Goal: Transaction & Acquisition: Purchase product/service

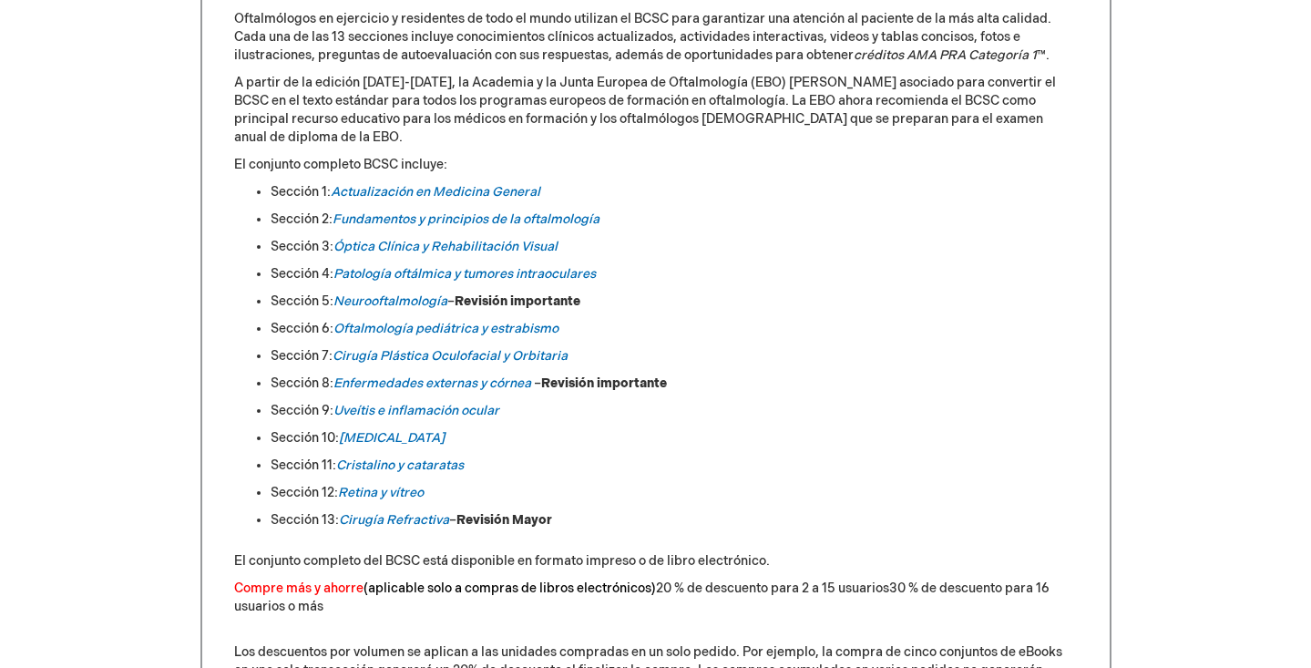
scroll to position [933, 0]
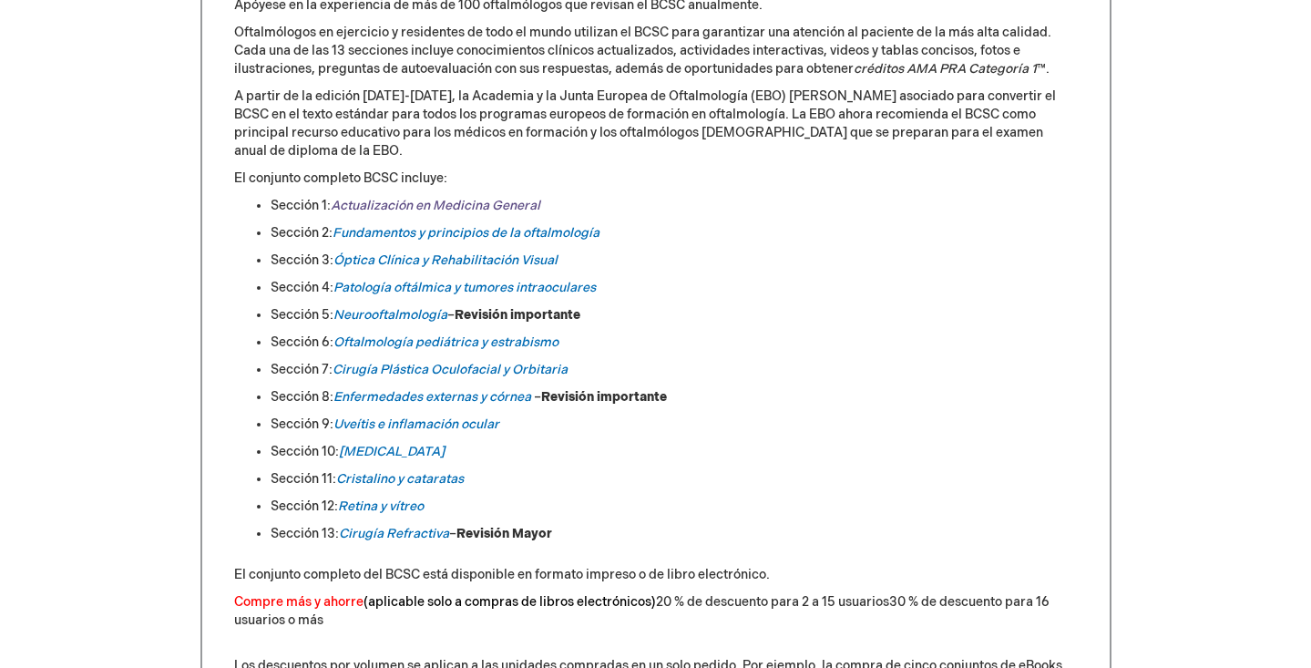
click at [382, 198] on font "Actualización en Medicina General" at bounding box center [436, 205] width 210 height 15
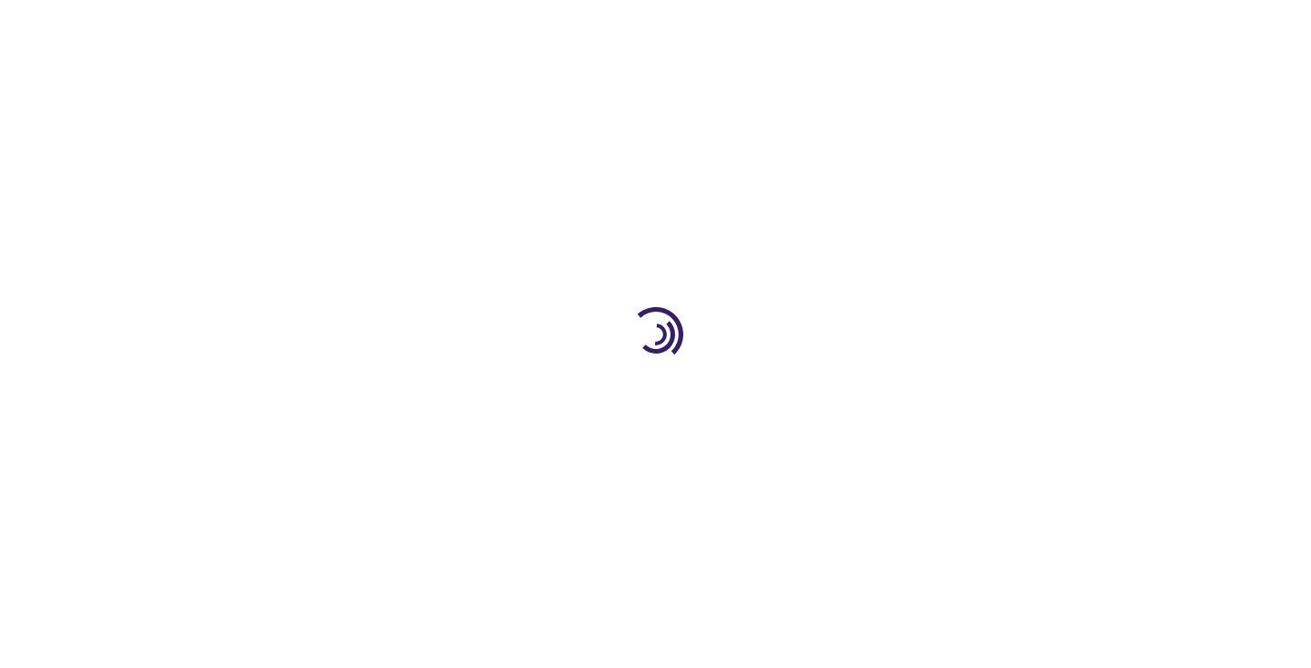
type input "0"
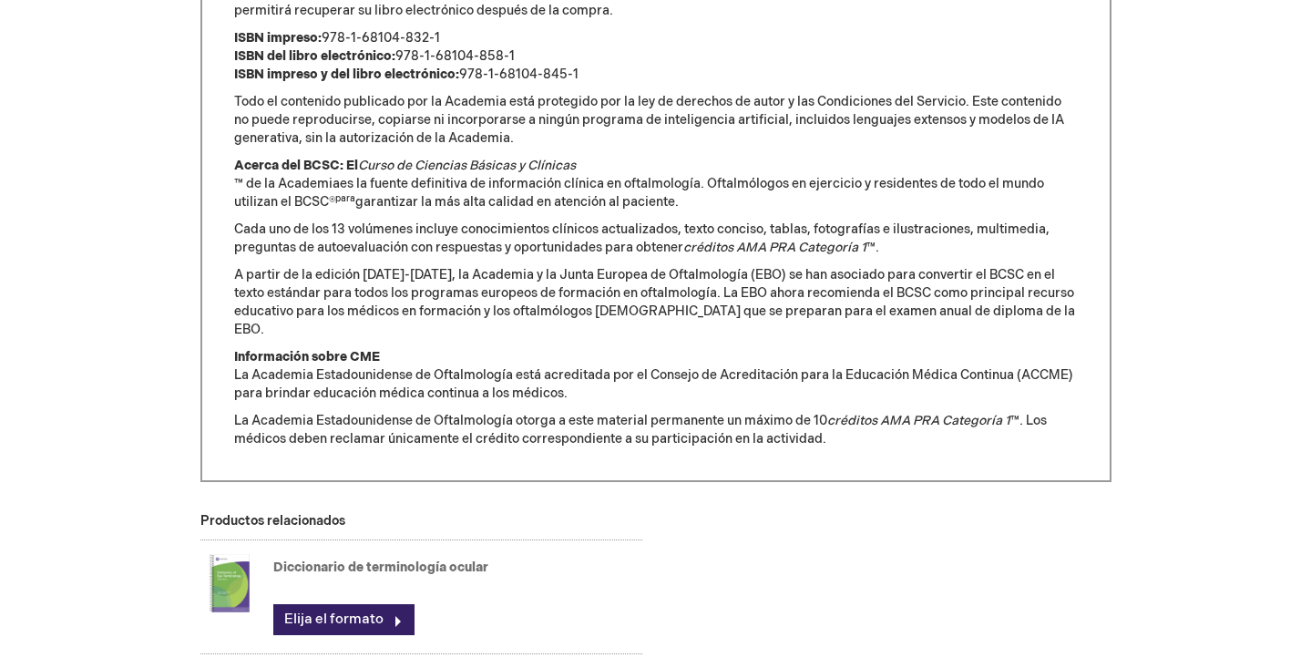
scroll to position [1766, 0]
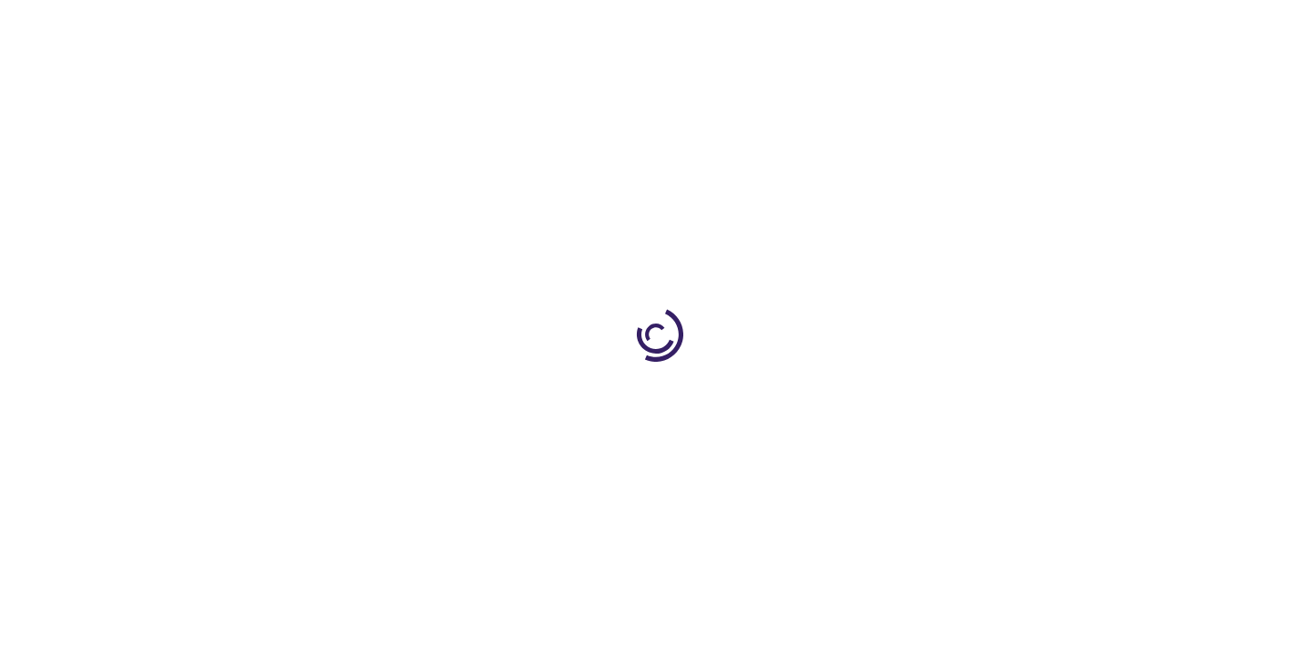
scroll to position [933, 0]
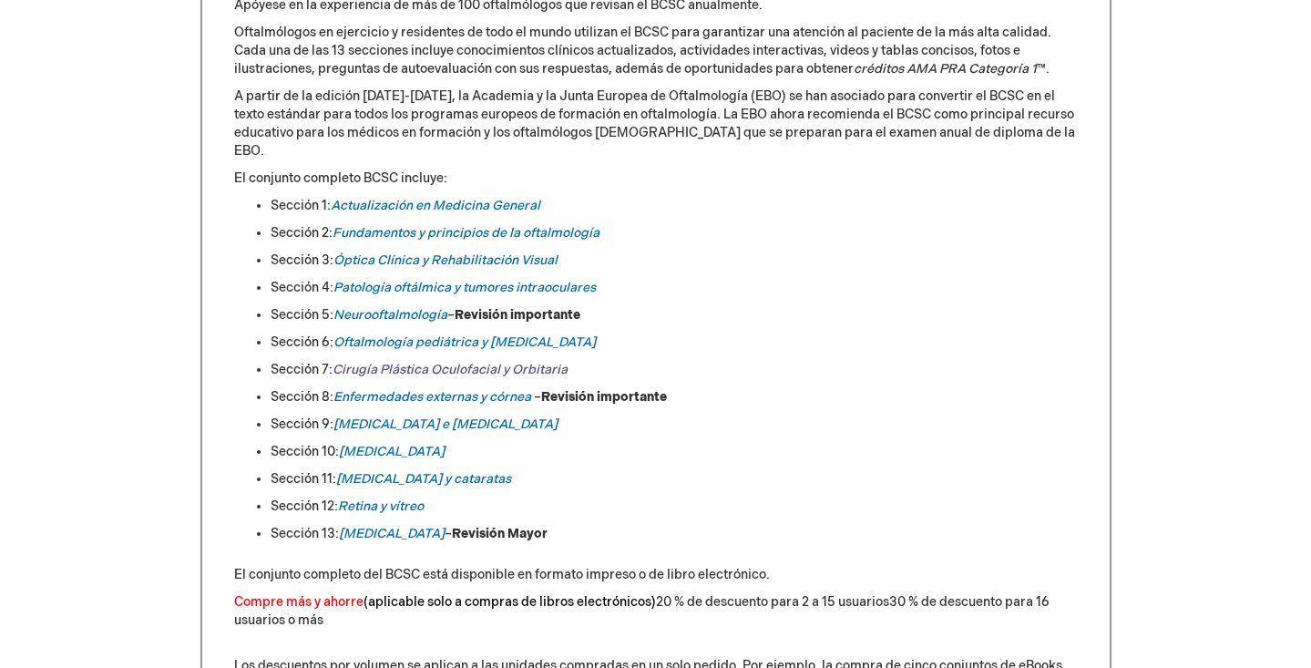
click at [411, 362] on font "Cirugía Plástica Oculofacial y Orbitaria" at bounding box center [450, 369] width 235 height 15
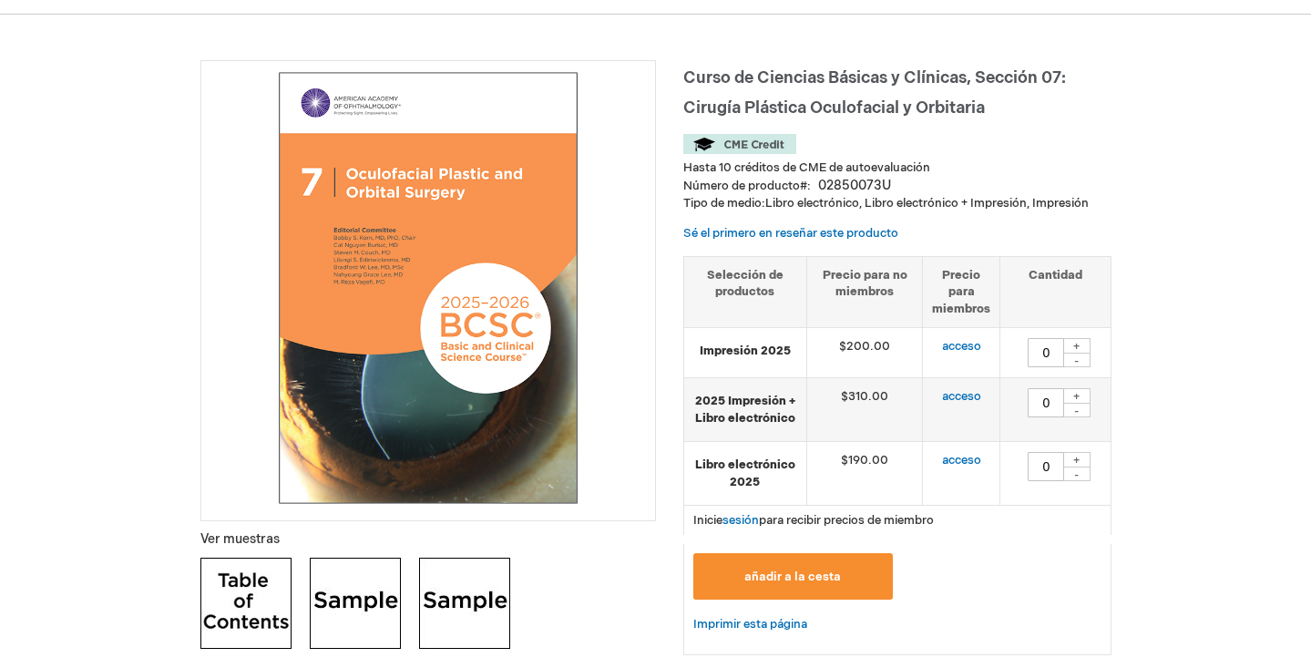
scroll to position [196, 0]
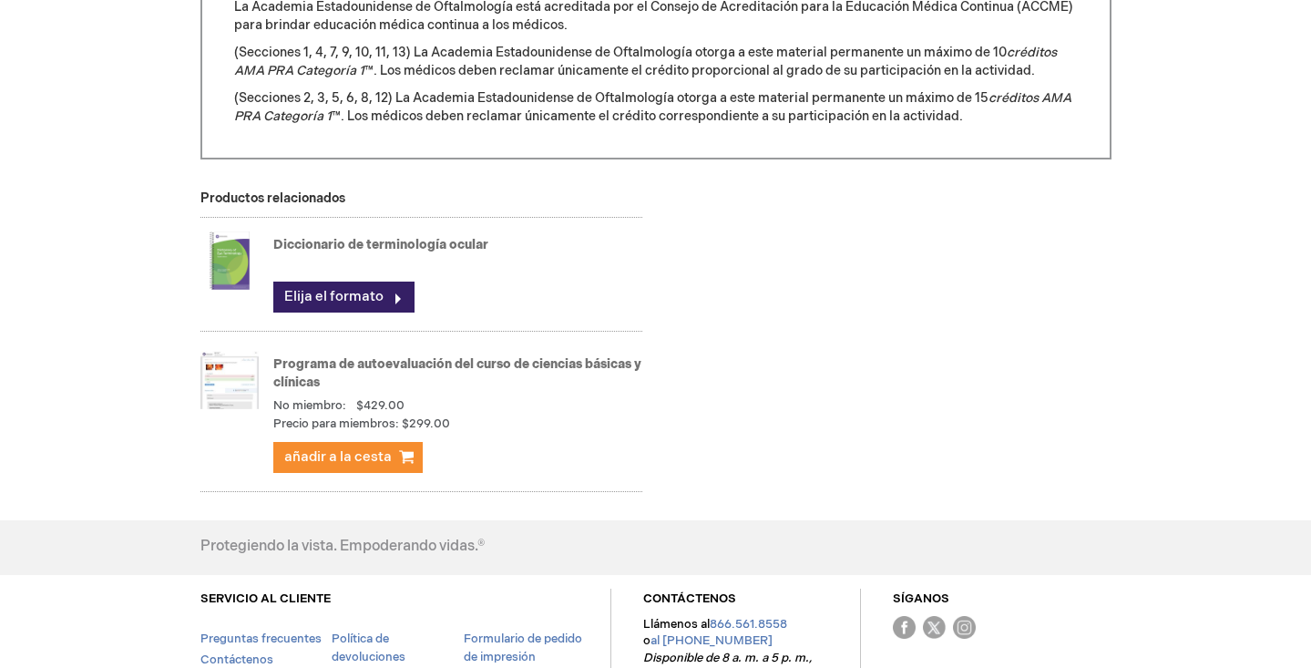
scroll to position [891, 0]
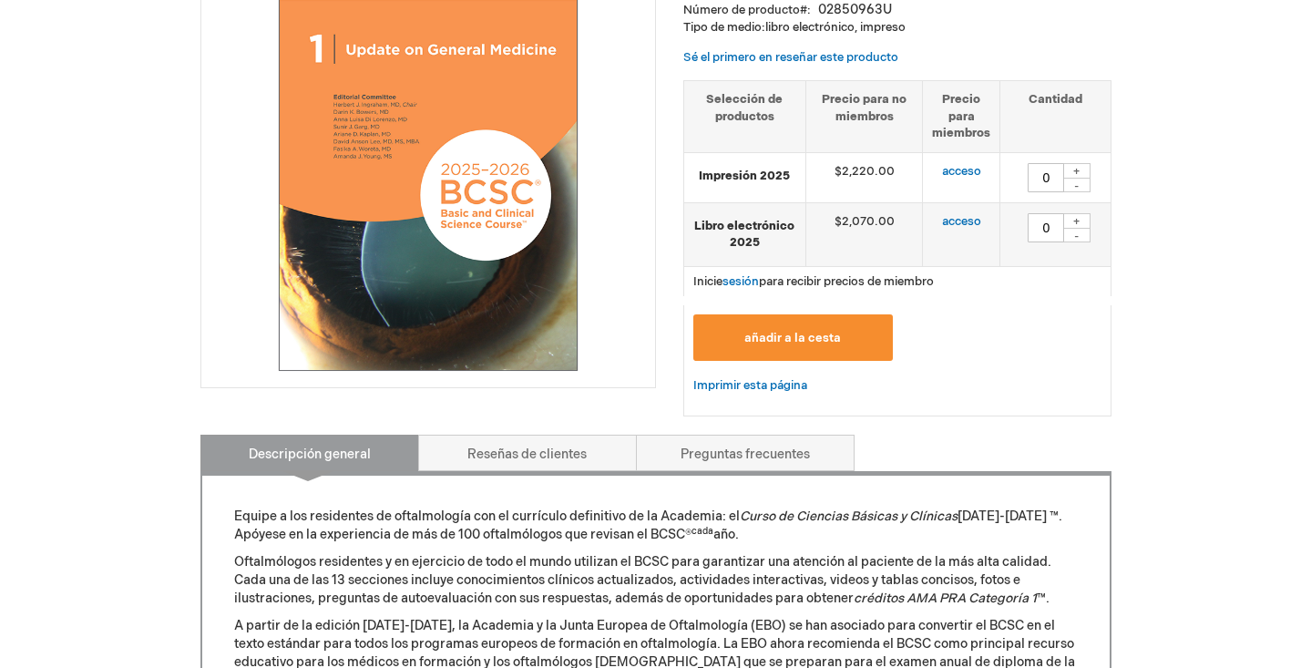
scroll to position [407, 0]
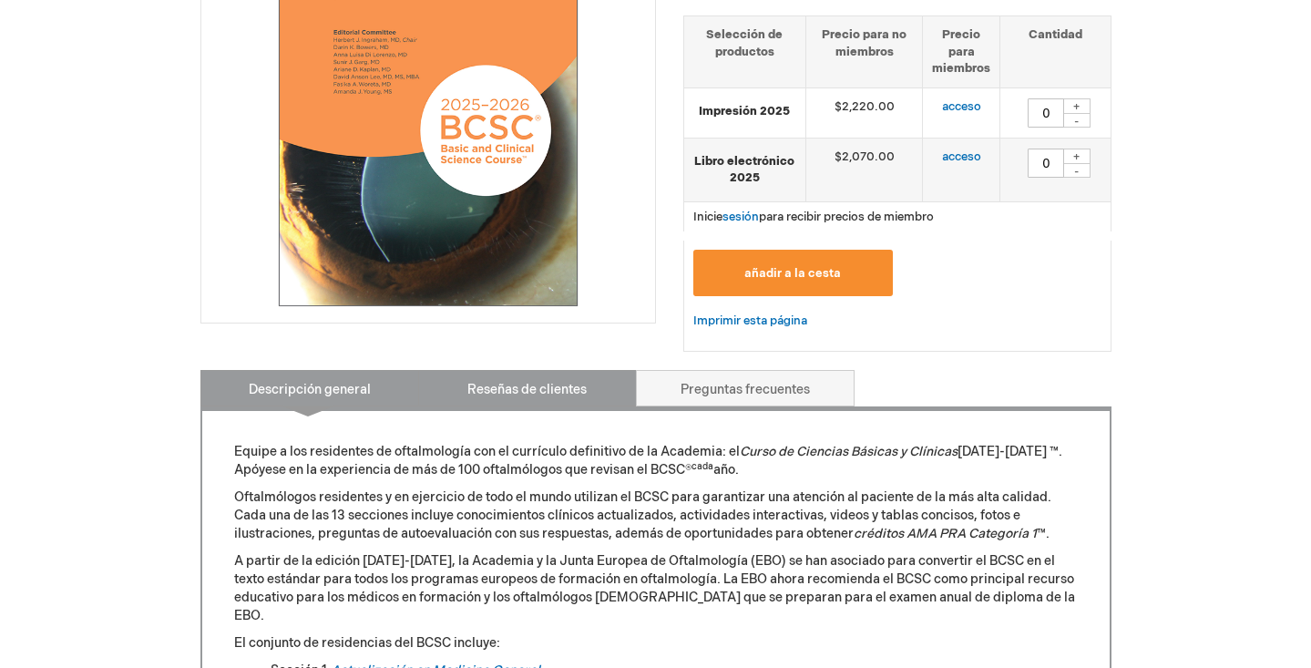
click at [556, 395] on font "Reseñas de clientes" at bounding box center [526, 389] width 119 height 15
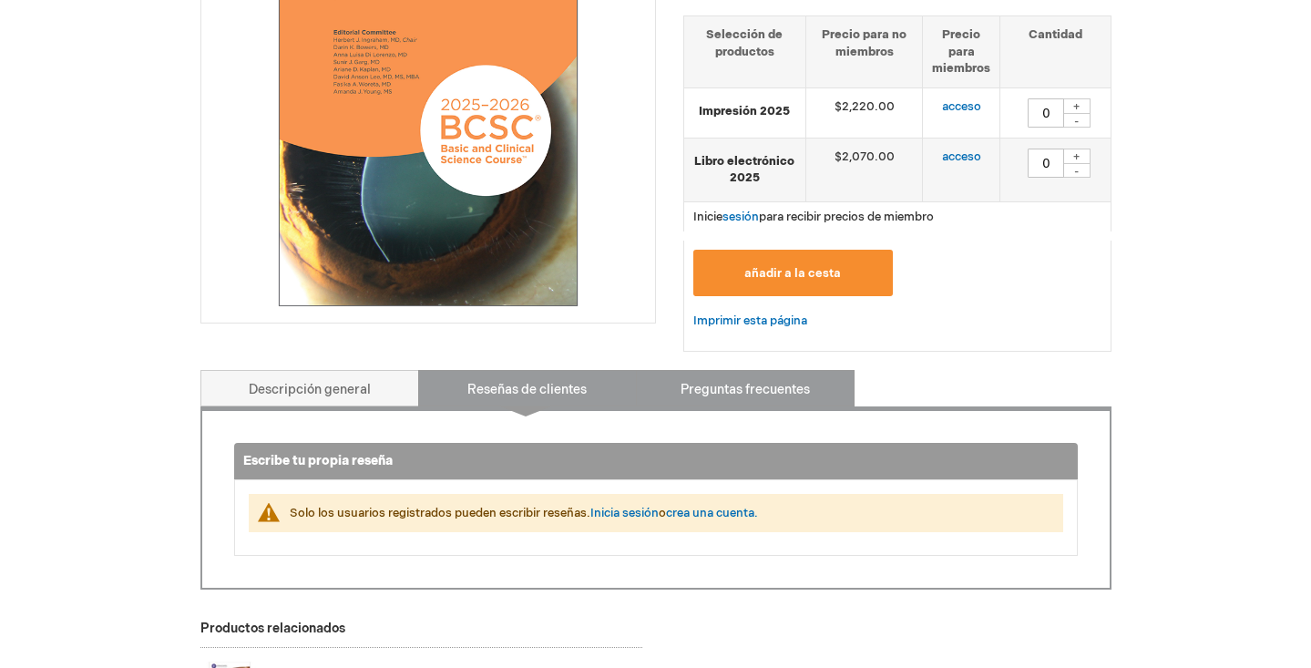
click at [691, 399] on link "Preguntas frecuentes" at bounding box center [745, 388] width 219 height 36
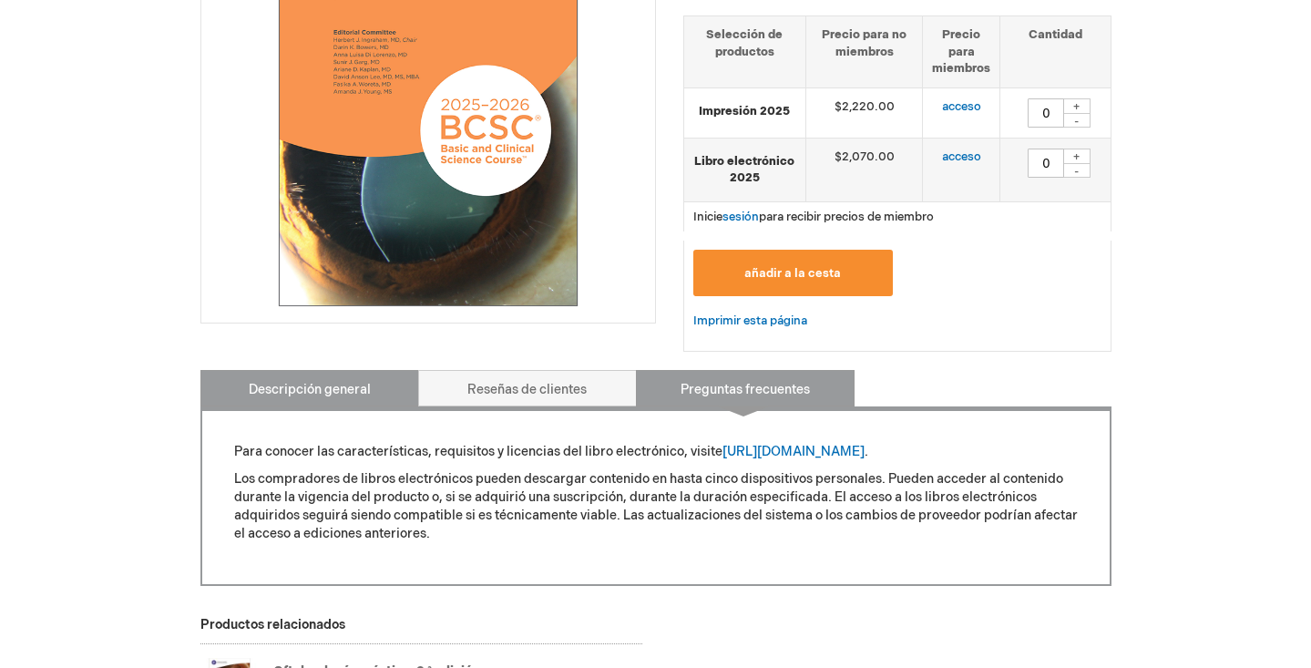
click at [313, 388] on font "Descripción general" at bounding box center [310, 389] width 122 height 15
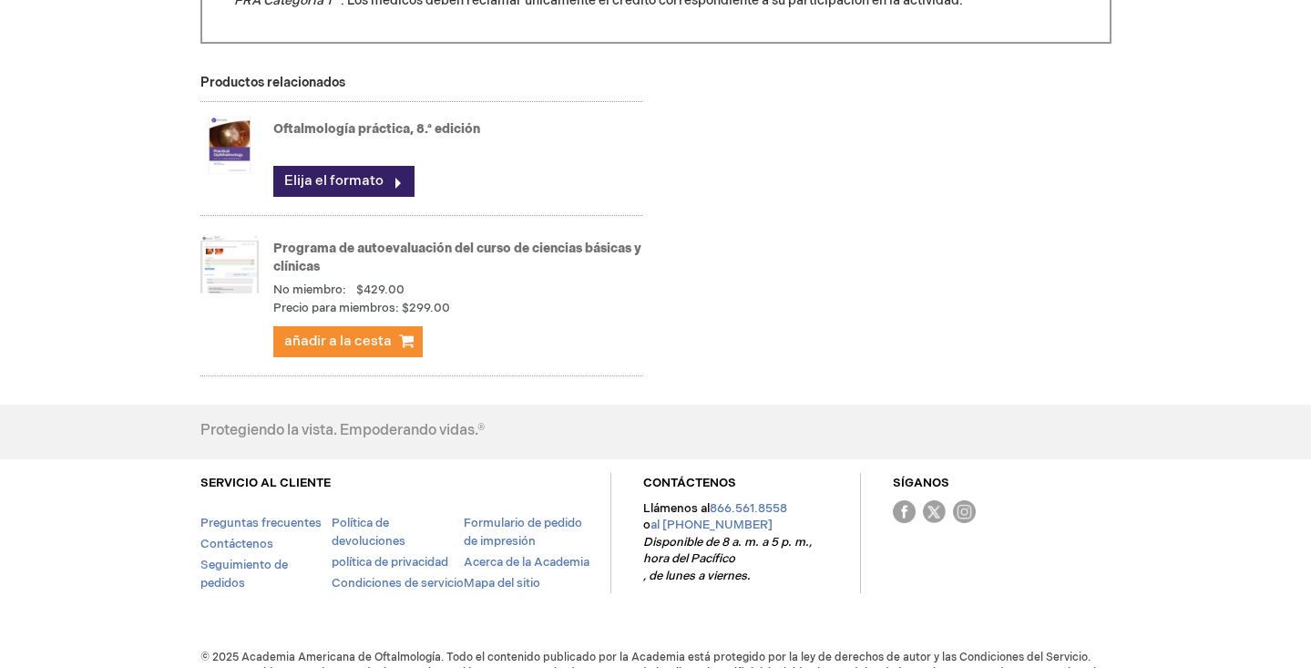
scroll to position [2144, 0]
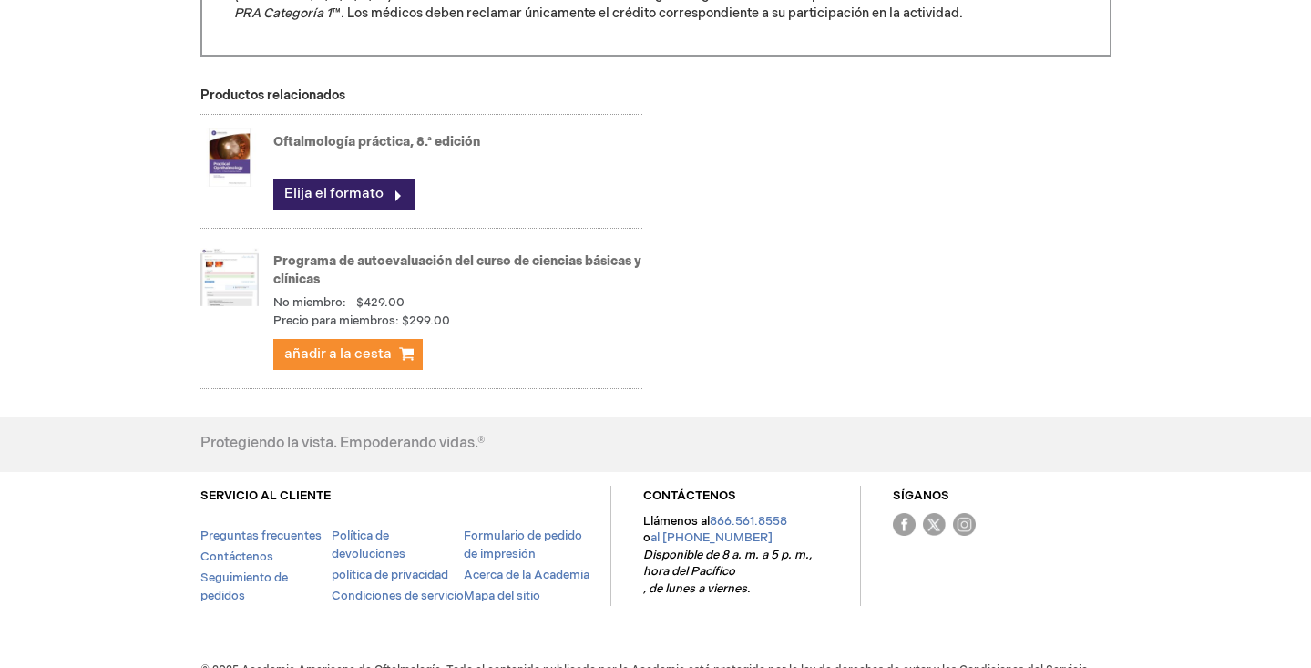
click at [340, 141] on font "Oftalmología práctica, 8.ª edición" at bounding box center [376, 141] width 207 height 15
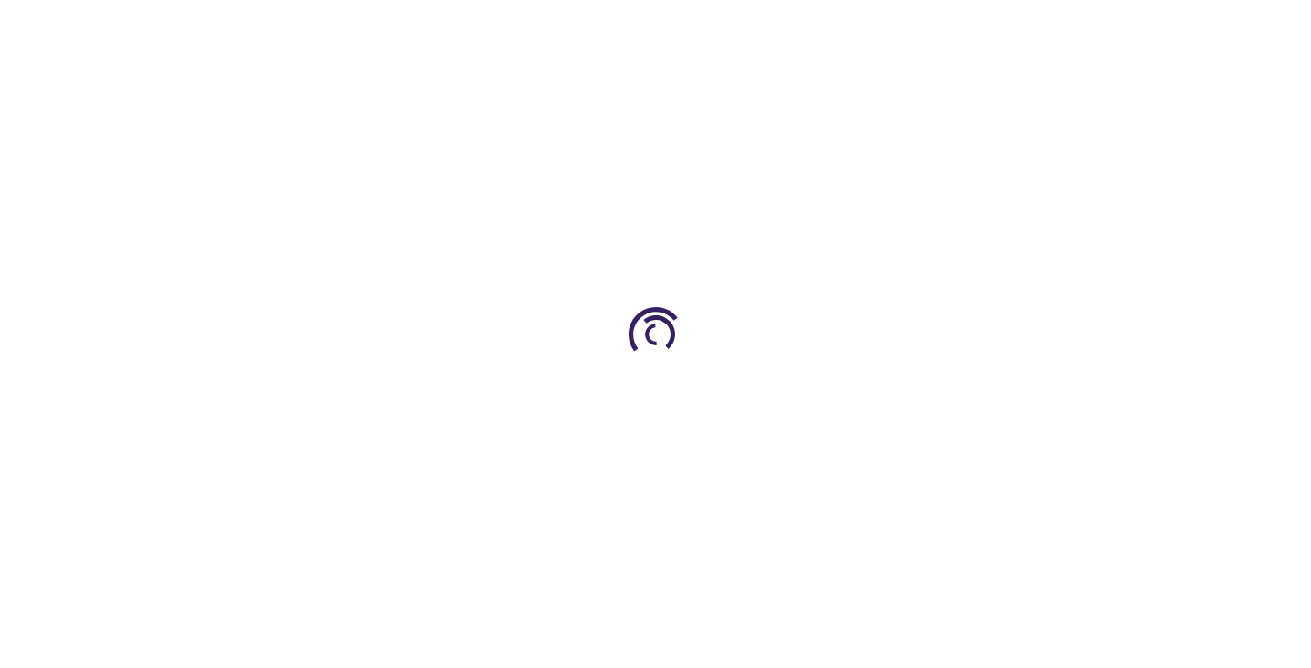
type input "0"
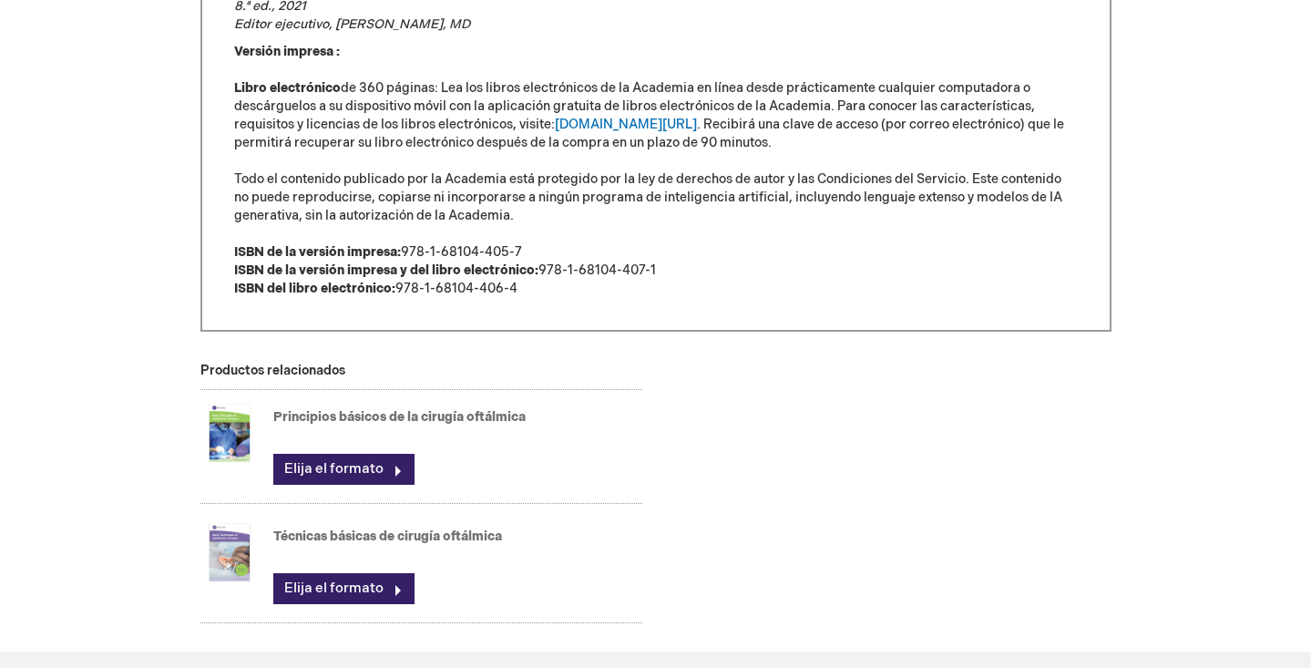
scroll to position [1318, 0]
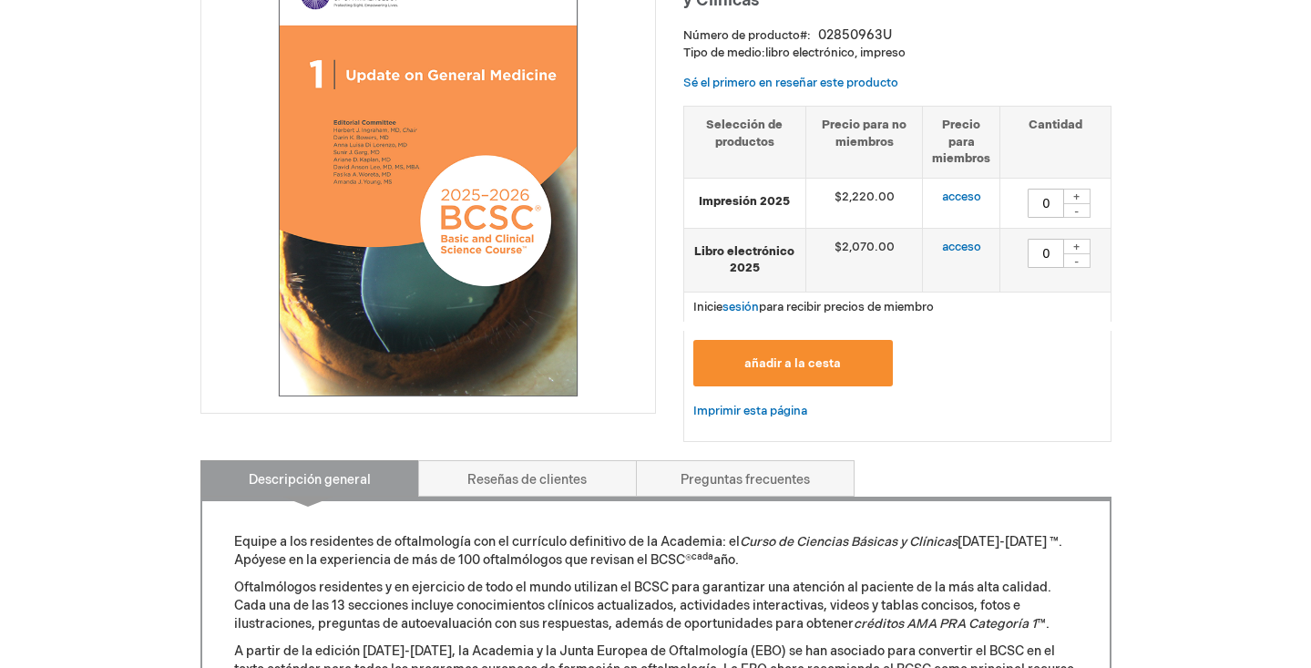
scroll to position [312, 0]
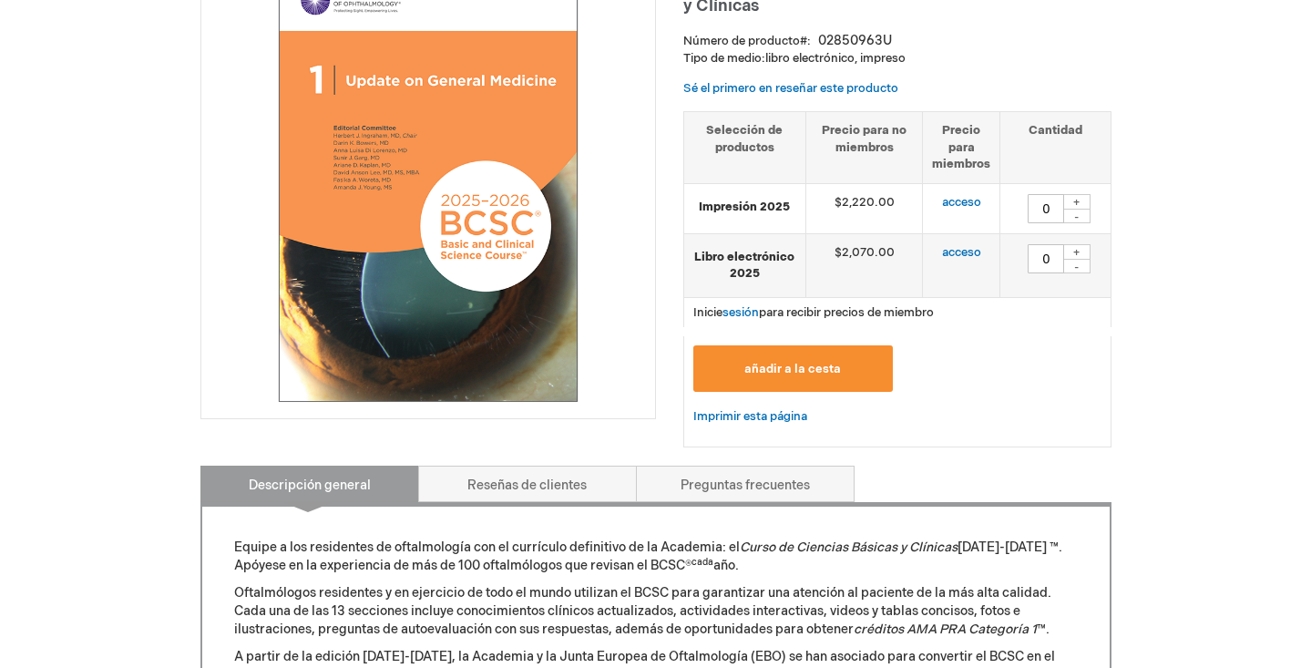
click at [1083, 198] on div "+" at bounding box center [1076, 201] width 27 height 15
type input "1"
click at [888, 364] on button "añadir a la cesta" at bounding box center [793, 368] width 200 height 46
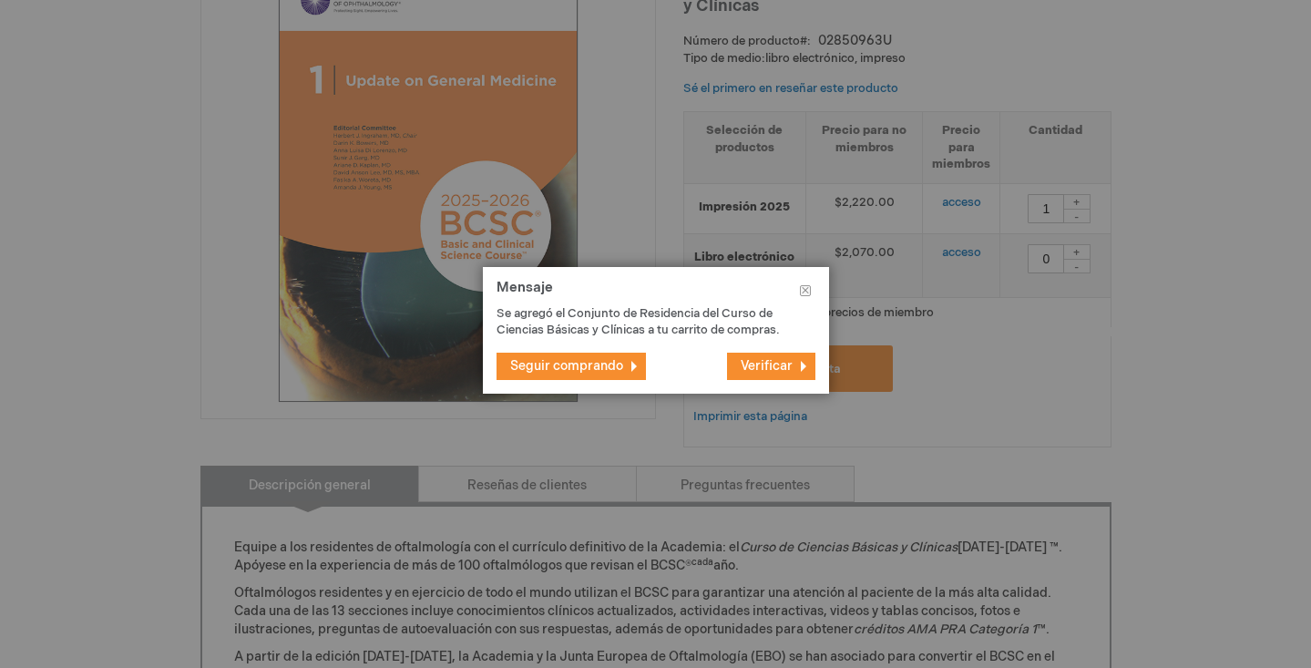
click at [784, 367] on font "Verificar" at bounding box center [767, 365] width 52 height 15
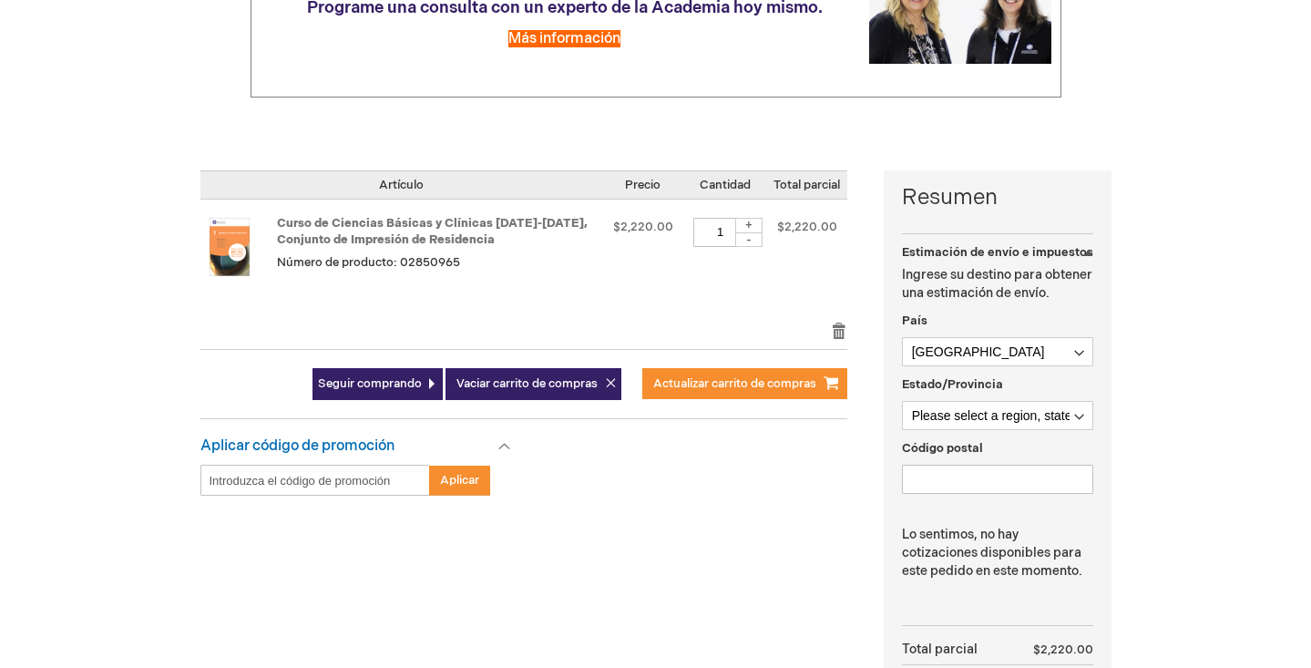
scroll to position [296, 0]
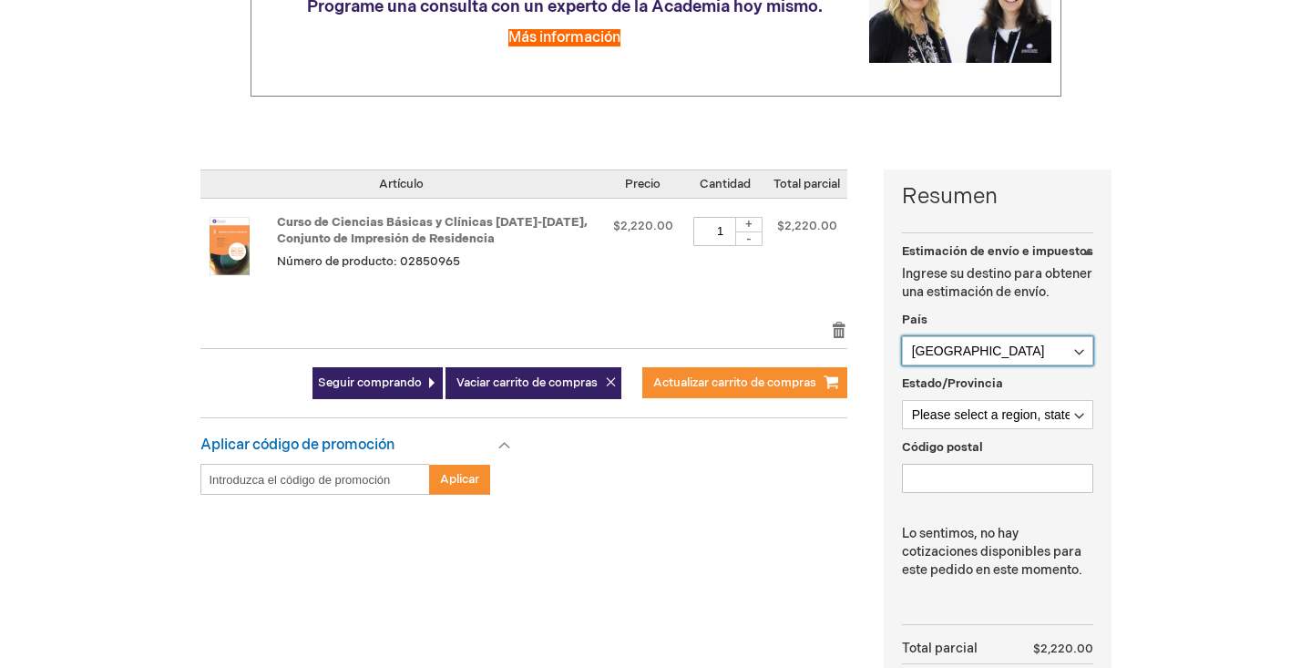
click at [986, 352] on select "Afghanistan Åland Islands Albania Algeria American Samoa Andorra Angola Anguill…" at bounding box center [997, 350] width 191 height 29
click at [1078, 418] on select "Please select a region, state or province. Aargau Appenzell Ausserrhoden Appenz…" at bounding box center [997, 414] width 191 height 29
click at [1032, 346] on select "Afghanistan Åland Islands Albania Algeria American Samoa Andorra Angola Anguill…" at bounding box center [997, 350] width 191 height 29
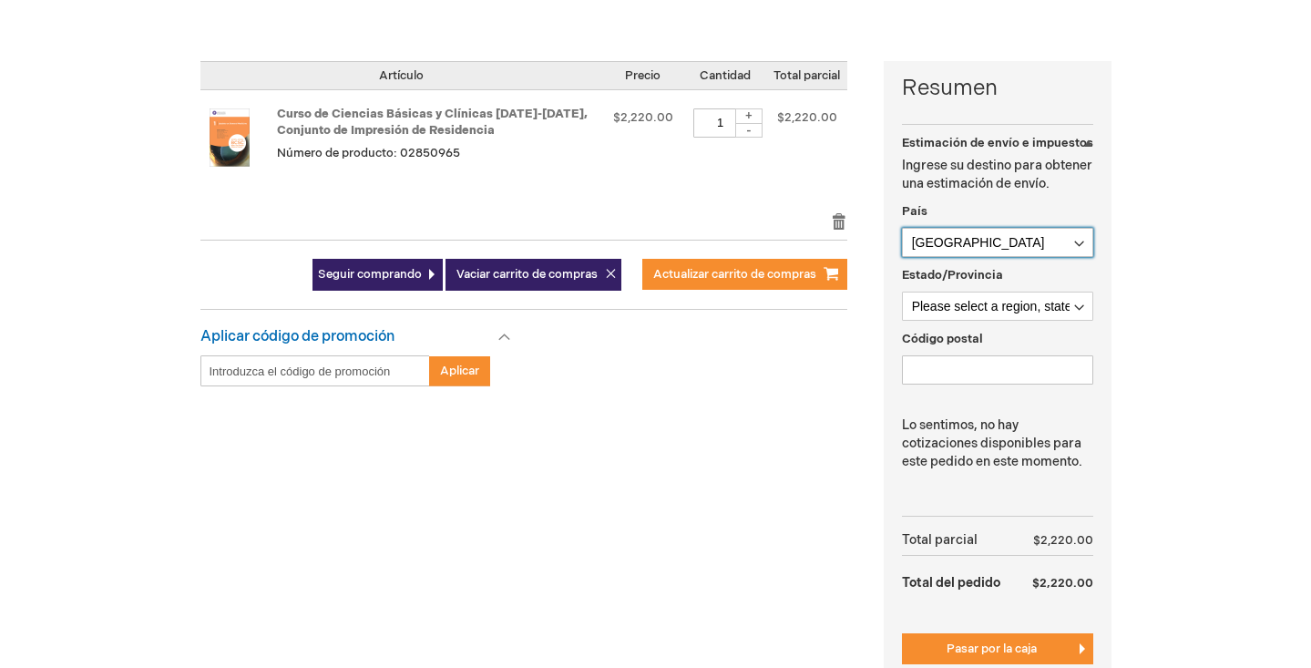
scroll to position [365, 0]
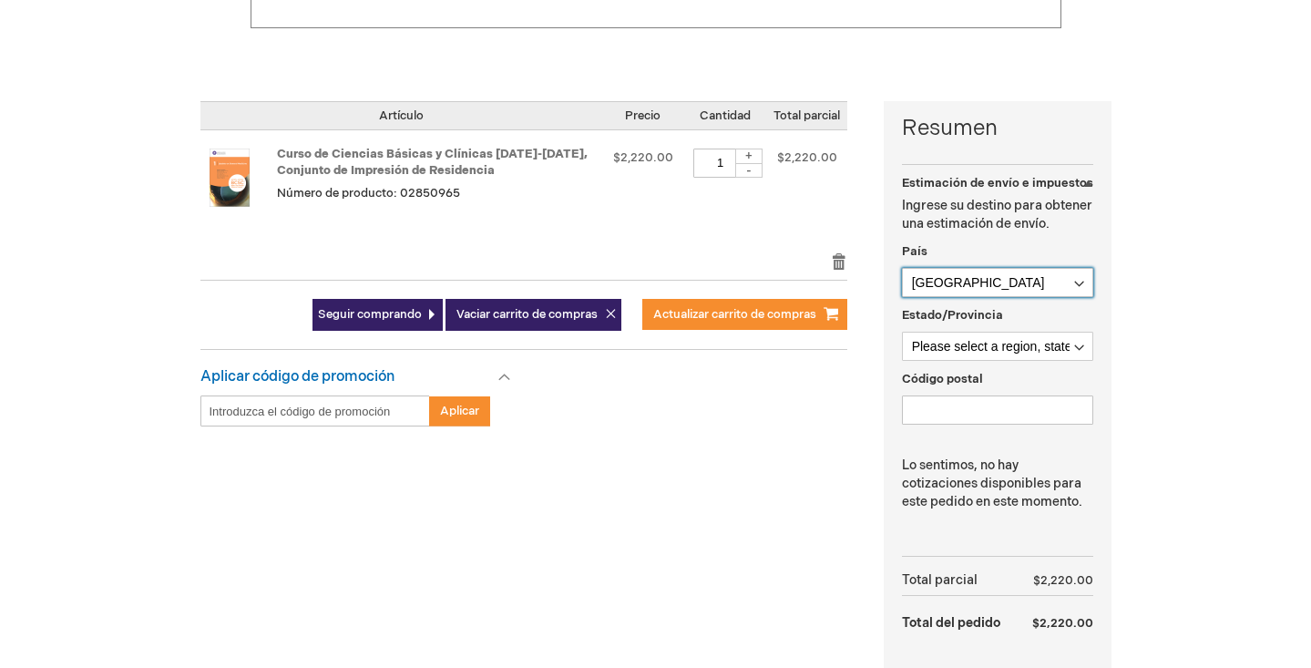
click at [997, 292] on select "Afghanistan Åland Islands Albania Algeria American Samoa Andorra Angola Anguill…" at bounding box center [997, 282] width 191 height 29
select select "ES"
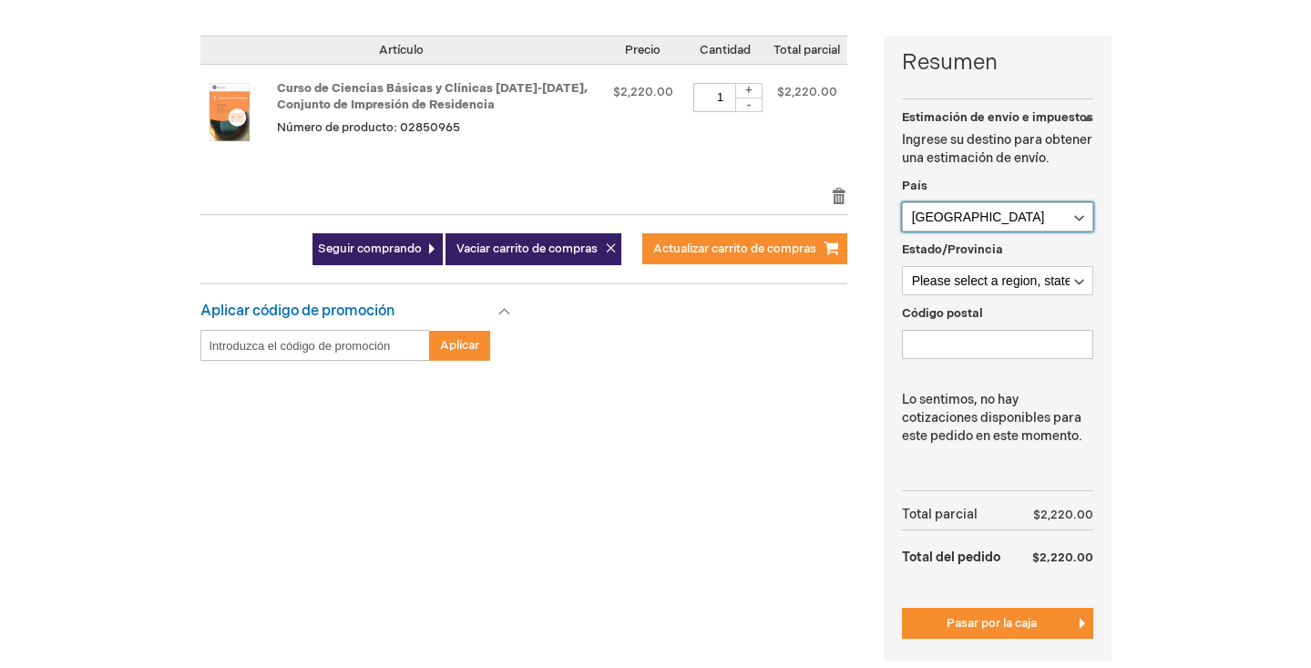
scroll to position [451, 0]
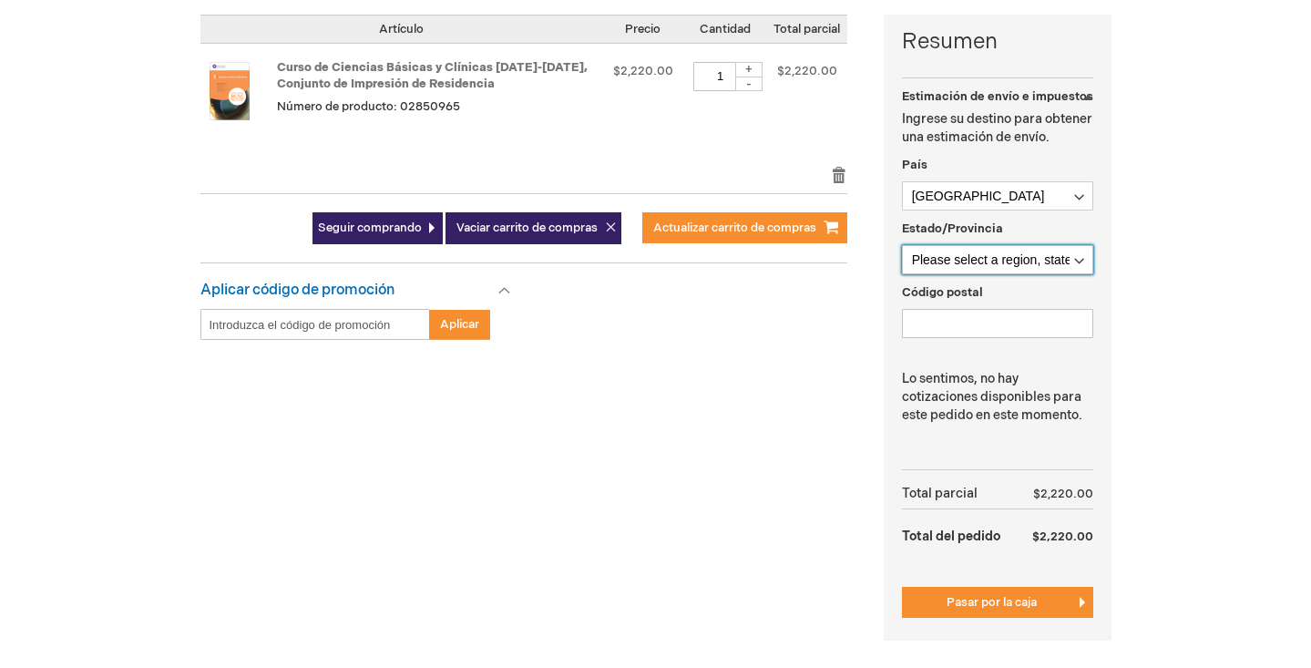
click at [1052, 262] on select "Please select a region, state or province. A Coruña Alava Albacete Alicante Alm…" at bounding box center [997, 259] width 191 height 29
select select "177"
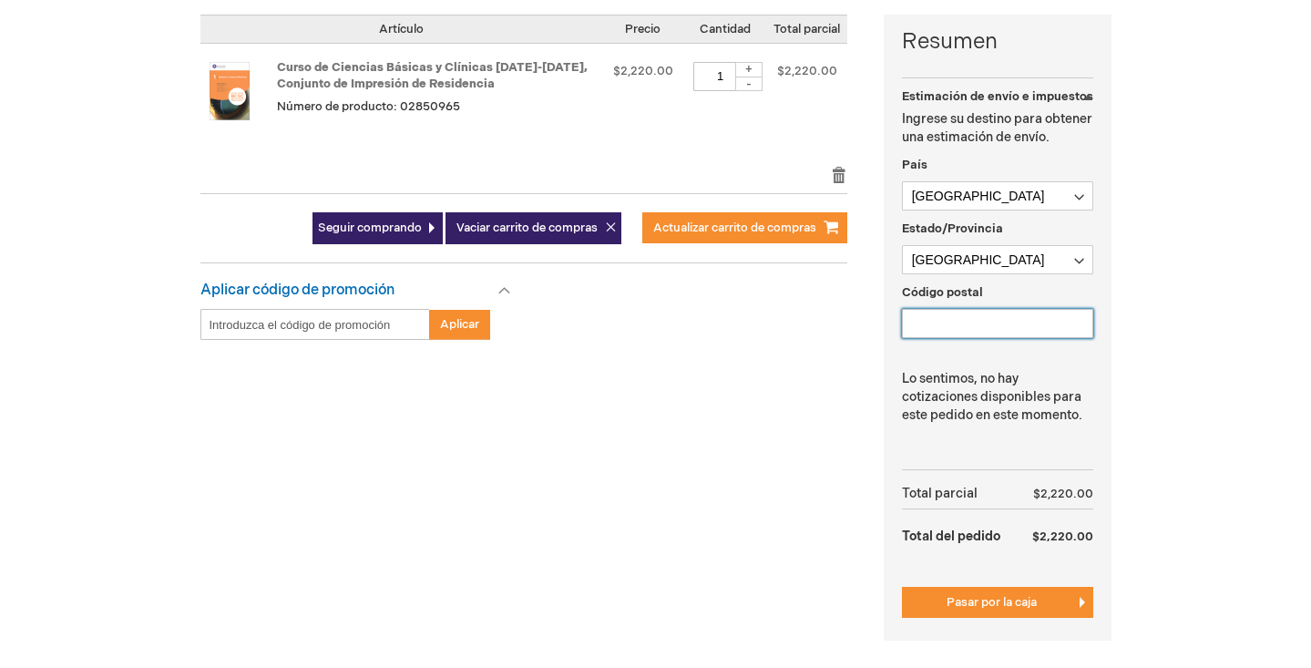
click at [953, 334] on input "Código postal" at bounding box center [997, 323] width 191 height 29
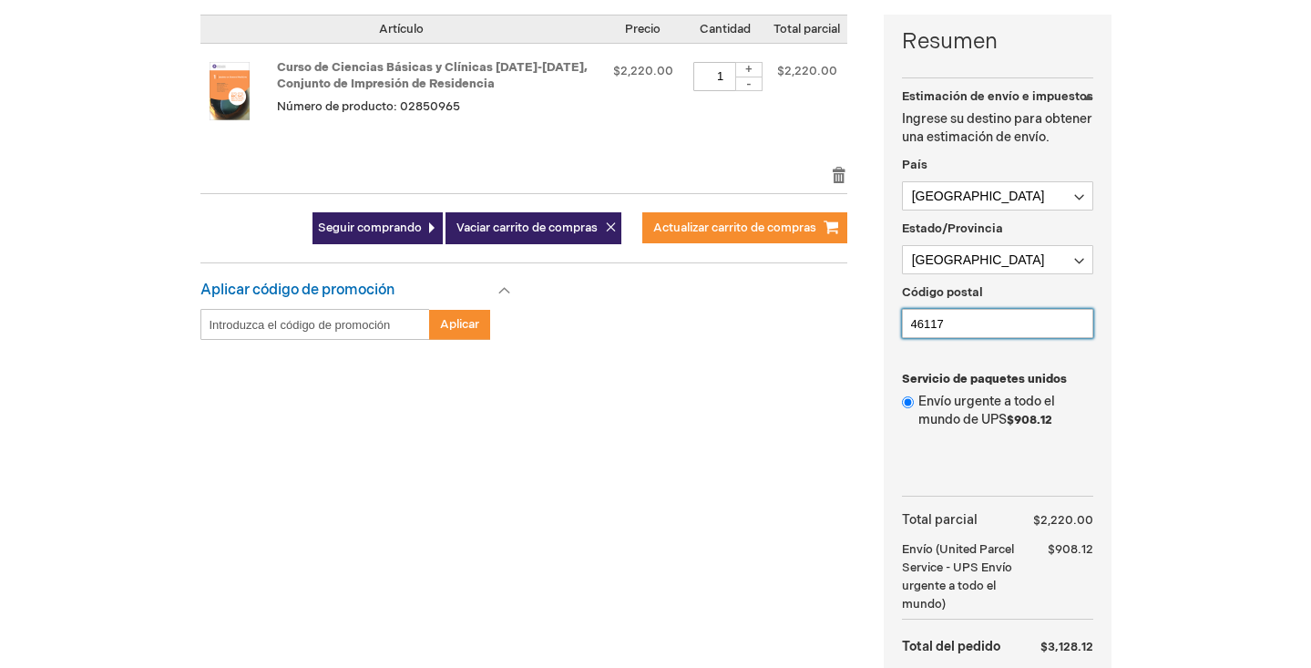
type input "46117"
click at [745, 452] on div "Resumen Estimación de envío e impuestos Estimación de envío e impuestos Ingrese…" at bounding box center [655, 394] width 911 height 759
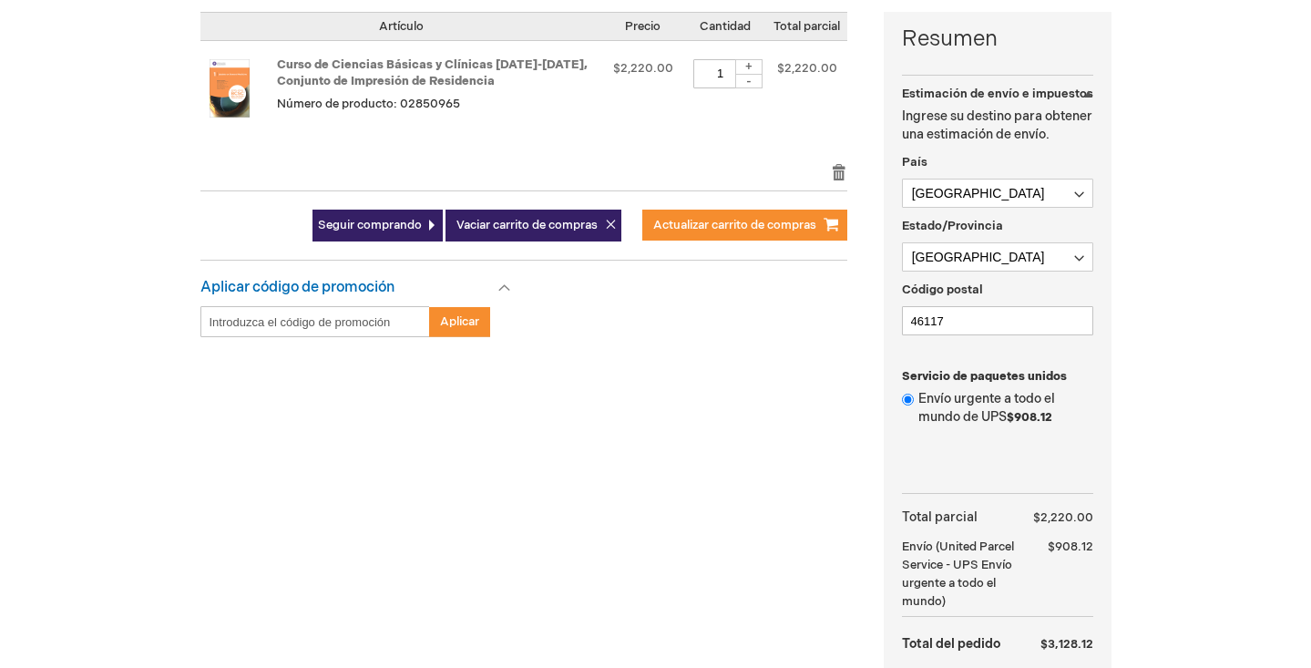
scroll to position [457, 0]
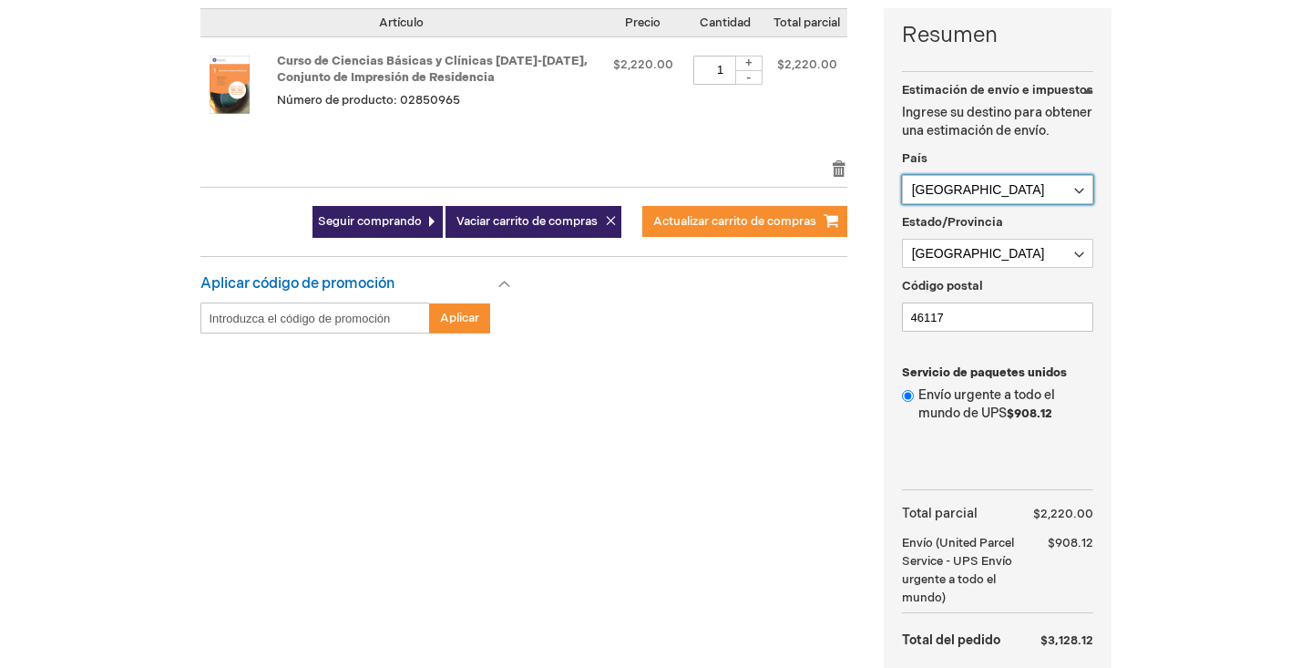
click at [963, 184] on select "Afghanistan Åland Islands Albania Algeria American Samoa Andorra Angola Anguill…" at bounding box center [997, 189] width 191 height 29
select select "FR"
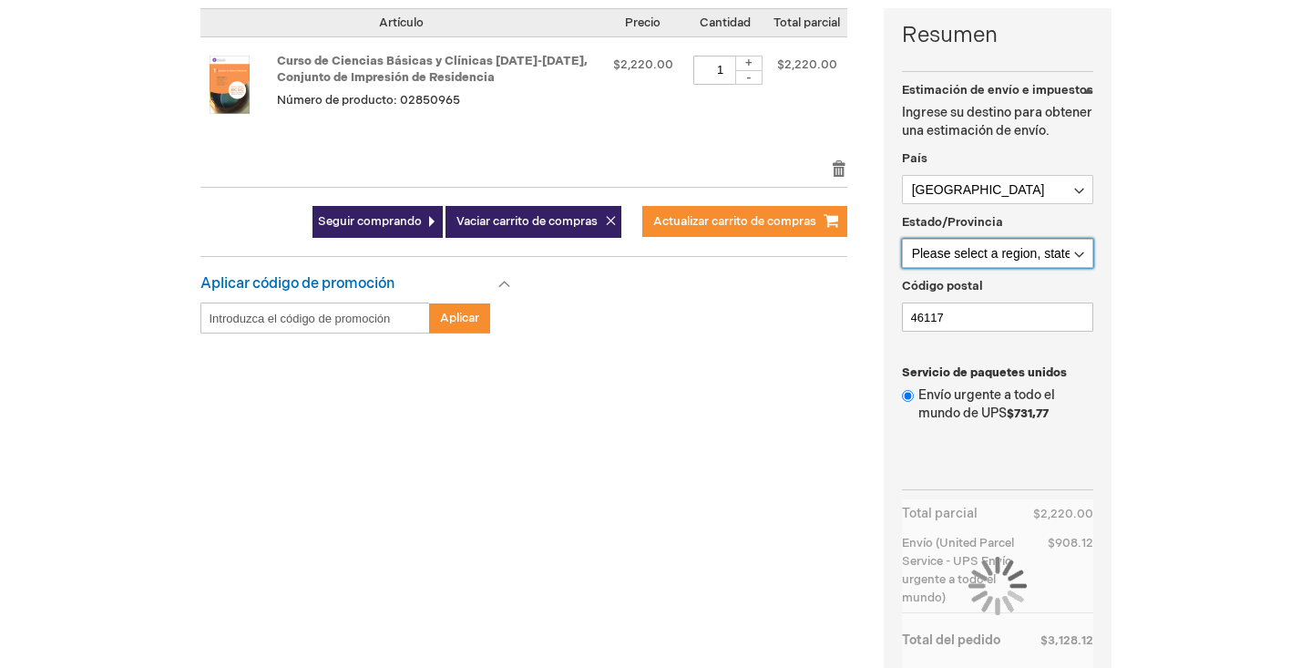
click at [981, 255] on select "Please select a region, state or province. Ain Aisne Allier Alpes-de-Haute-Prov…" at bounding box center [997, 253] width 191 height 29
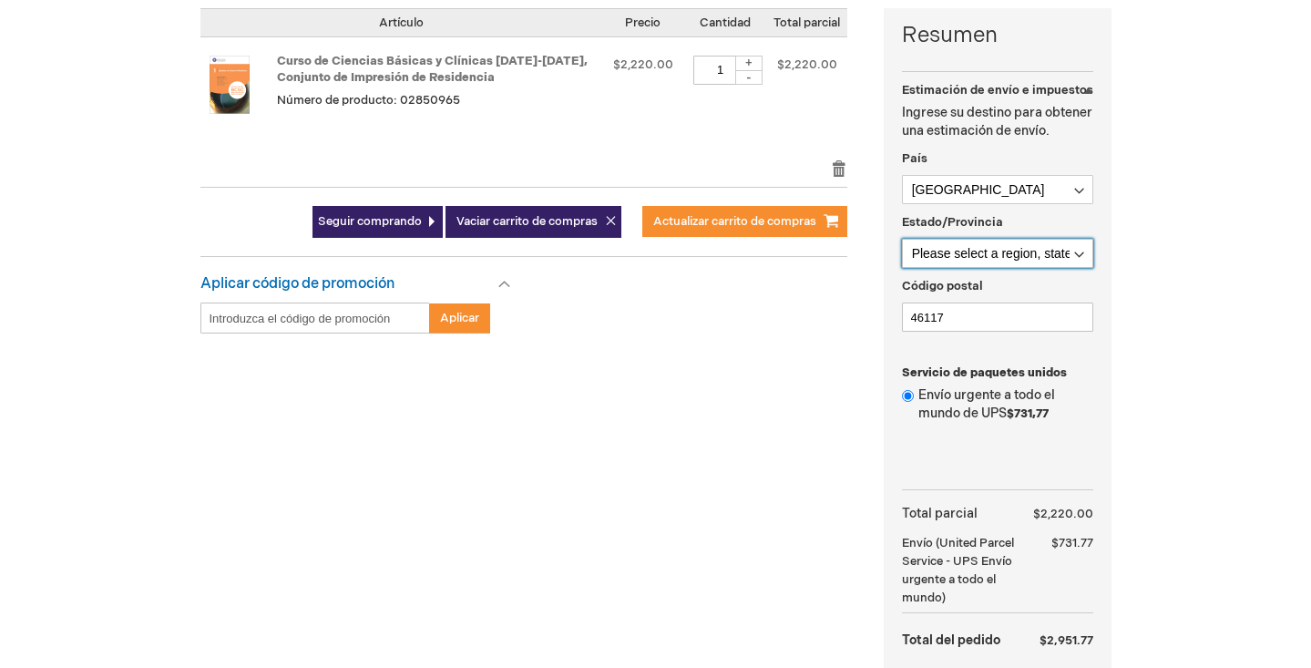
select select "256"
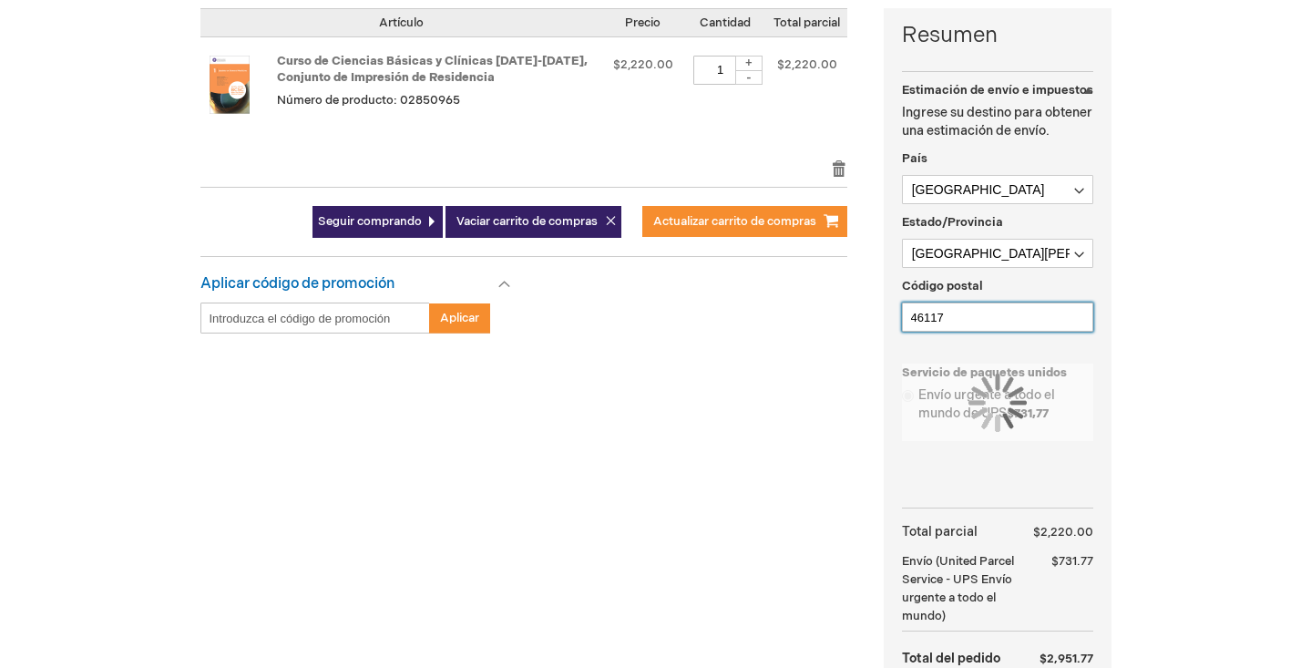
click at [956, 317] on input "46117" at bounding box center [997, 317] width 191 height 29
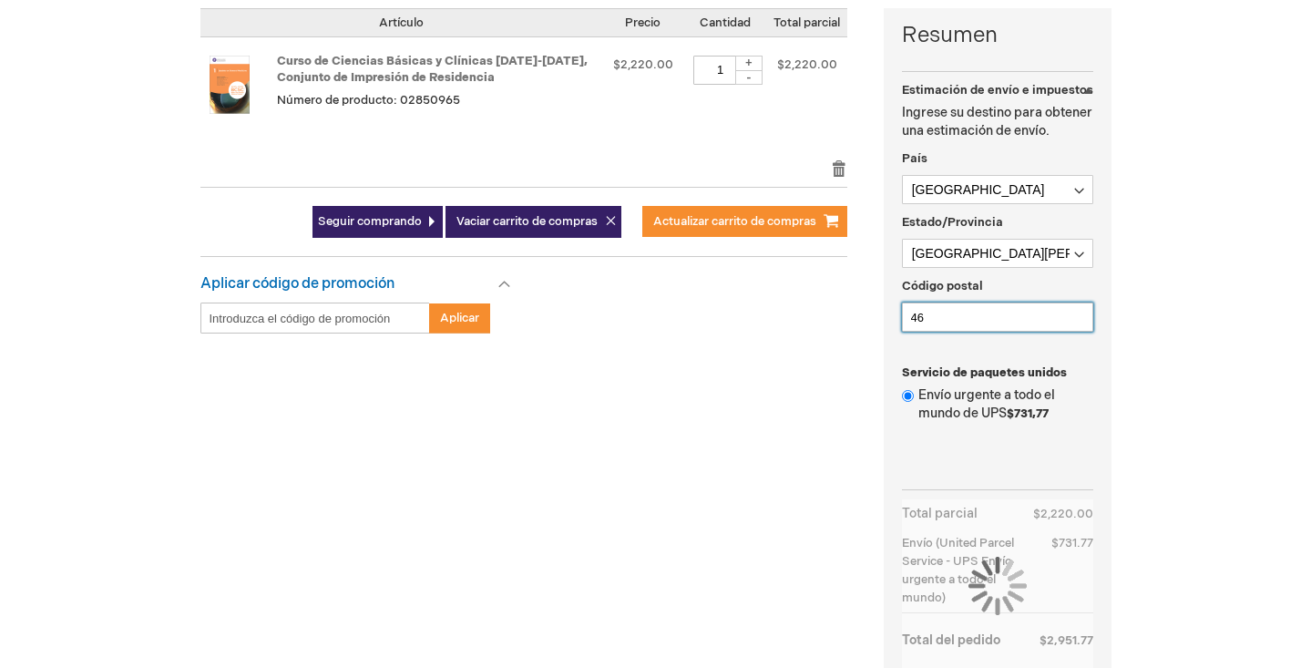
type input "4"
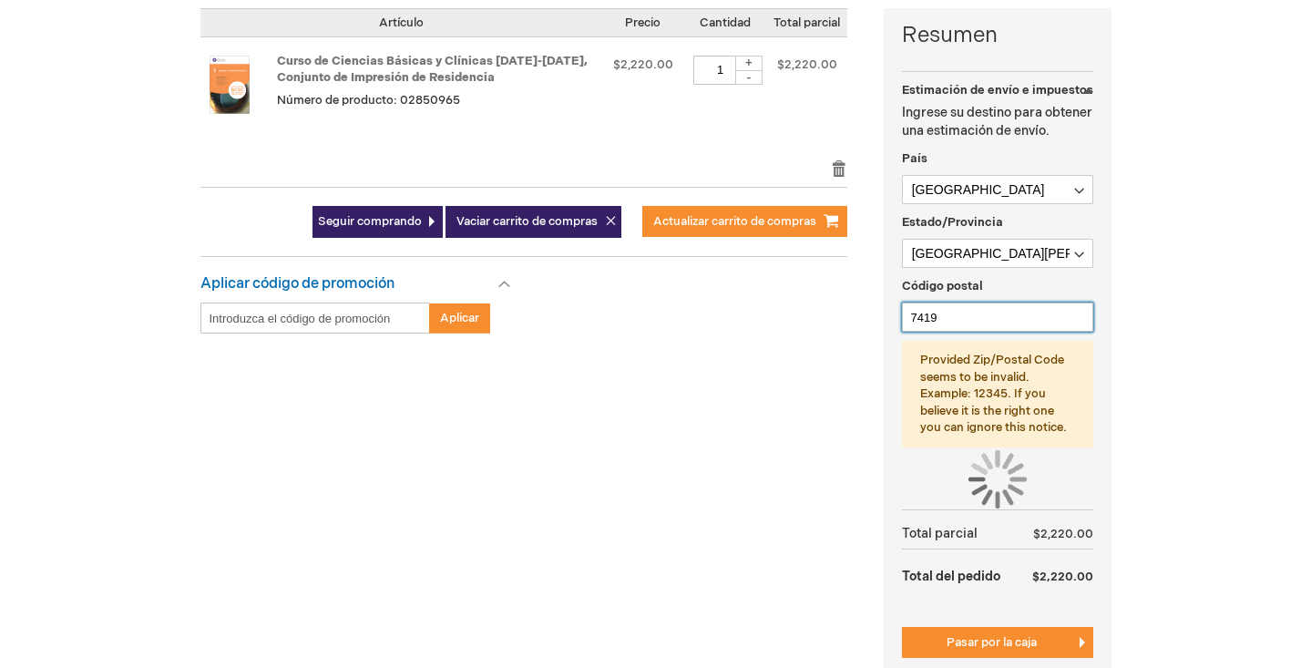
type input "74190"
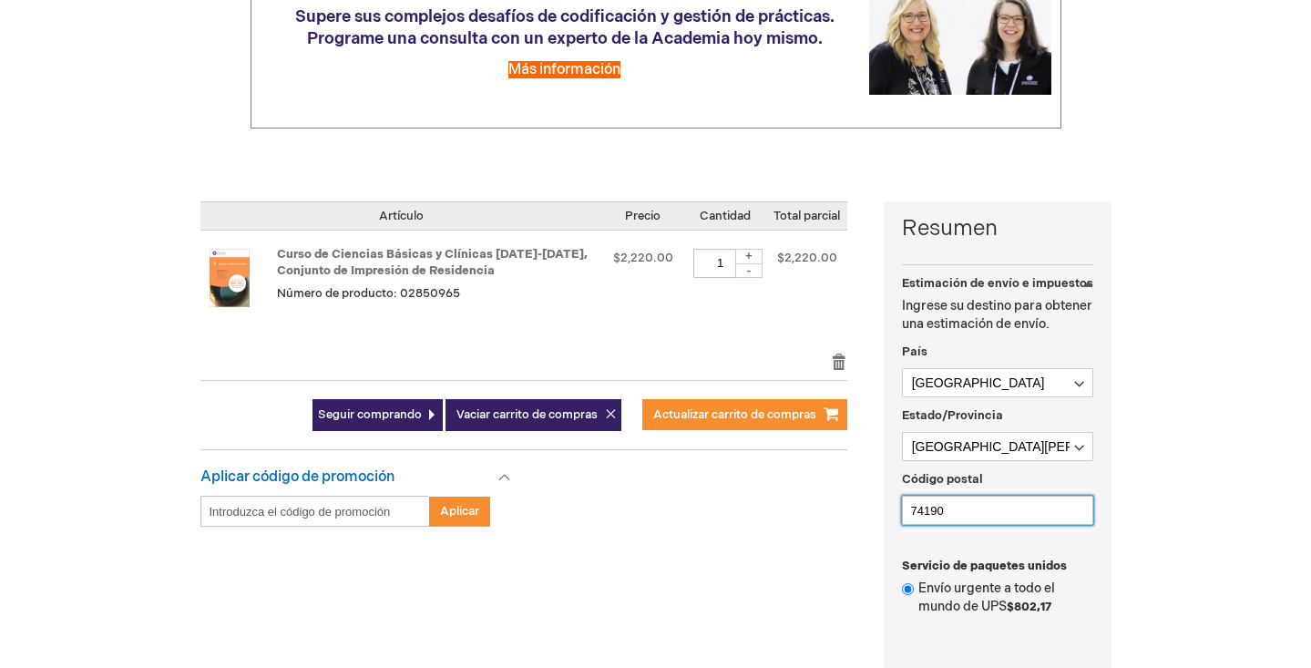
scroll to position [188, 0]
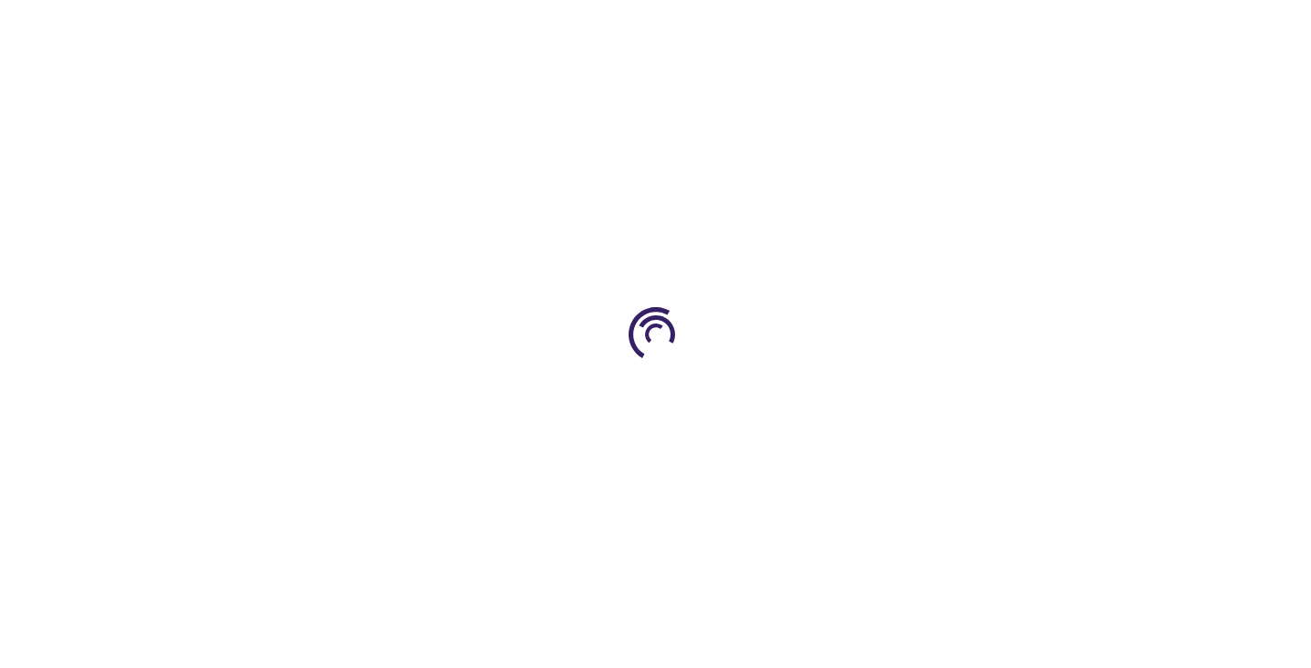
type input "1"
type input "0"
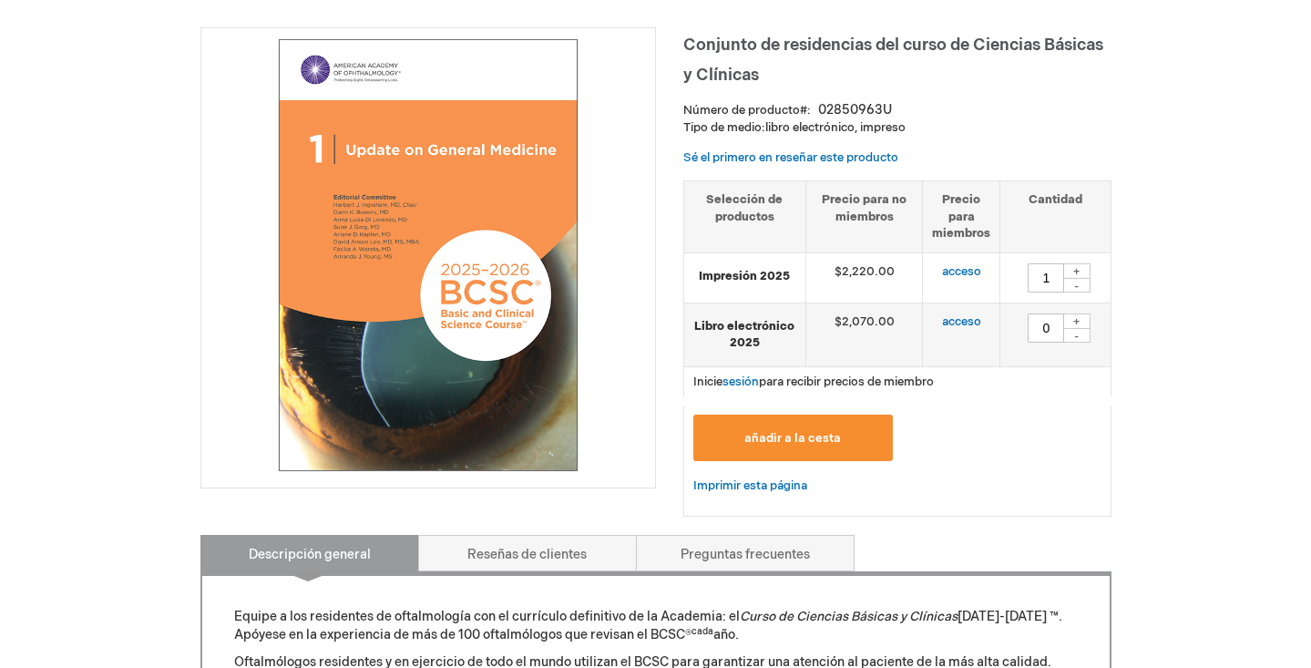
scroll to position [230, 0]
